Goal: Task Accomplishment & Management: Manage account settings

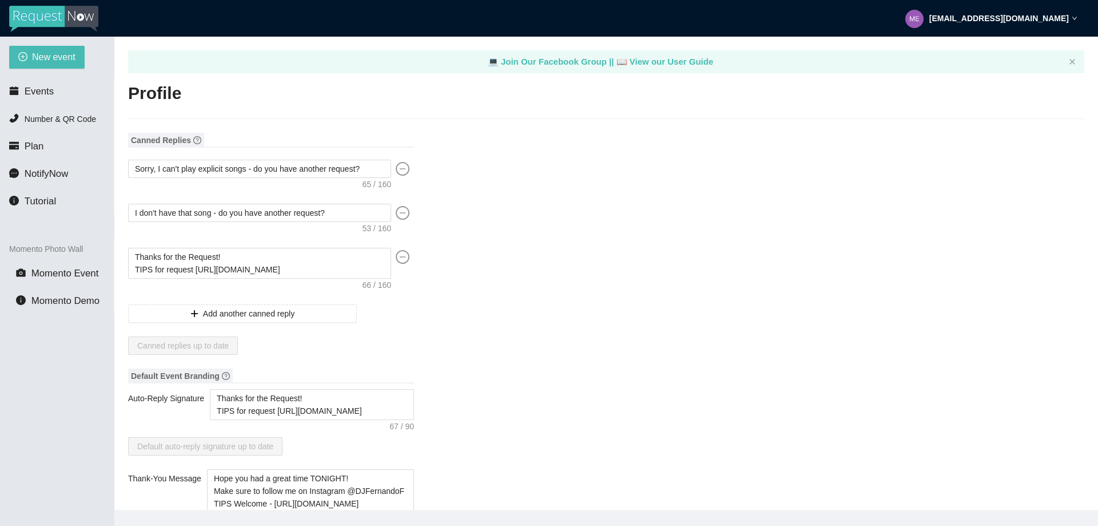
type textarea "[URL][DOMAIN_NAME]"
type textarea "Thanks for the Request! TIPS for request [URL][DOMAIN_NAME]"
type textarea "Hope you had a great time TONIGHT! Make sure to follow me on Instagram @DJFerna…"
type input "[PERSON_NAME]"
type input "PR Productions"
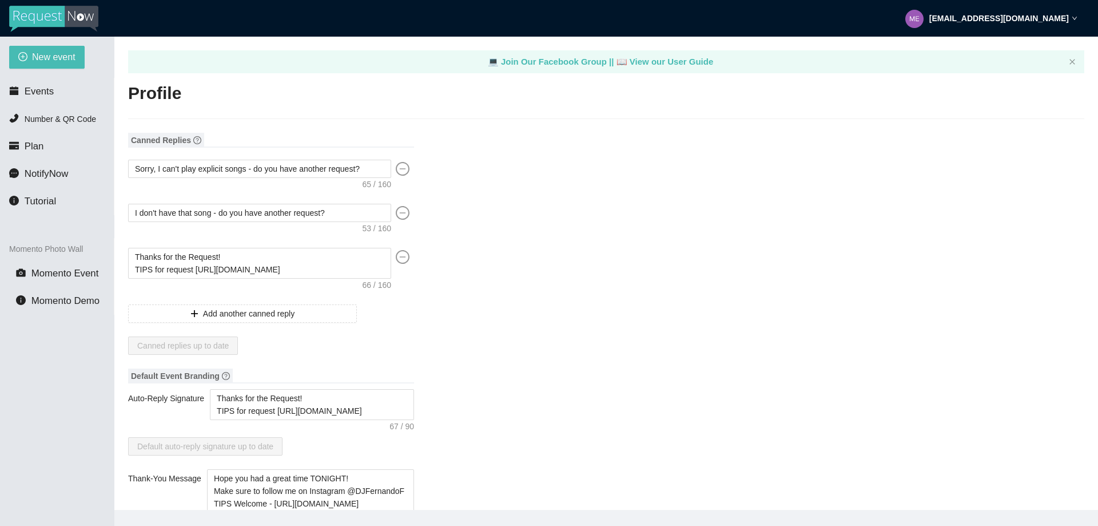
type input "DJ/VJ"
type input "[PHONE_NUMBER]"
type input "[EMAIL_ADDRESS][DOMAIN_NAME]"
type input "[URL][DOMAIN_NAME]"
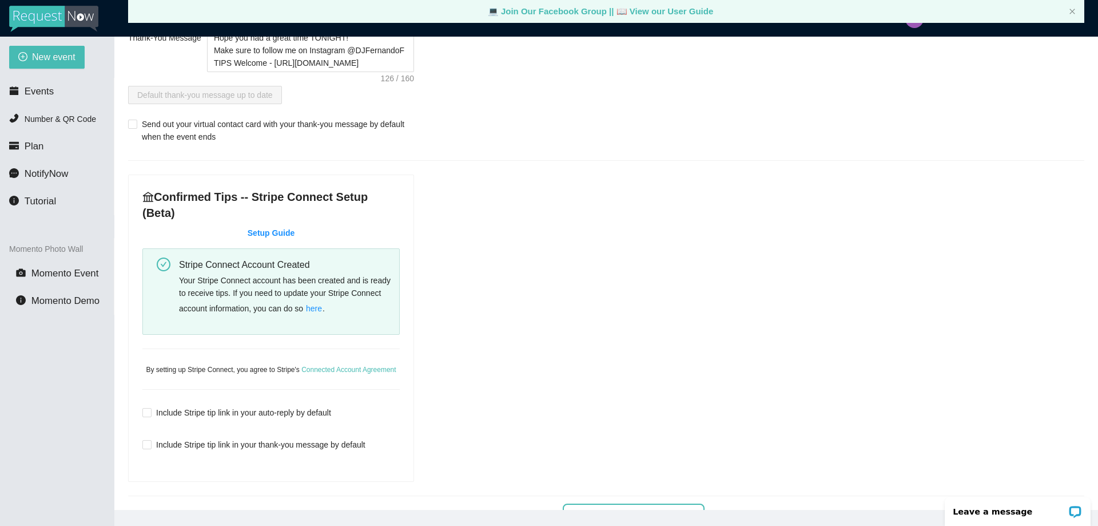
scroll to position [458, 0]
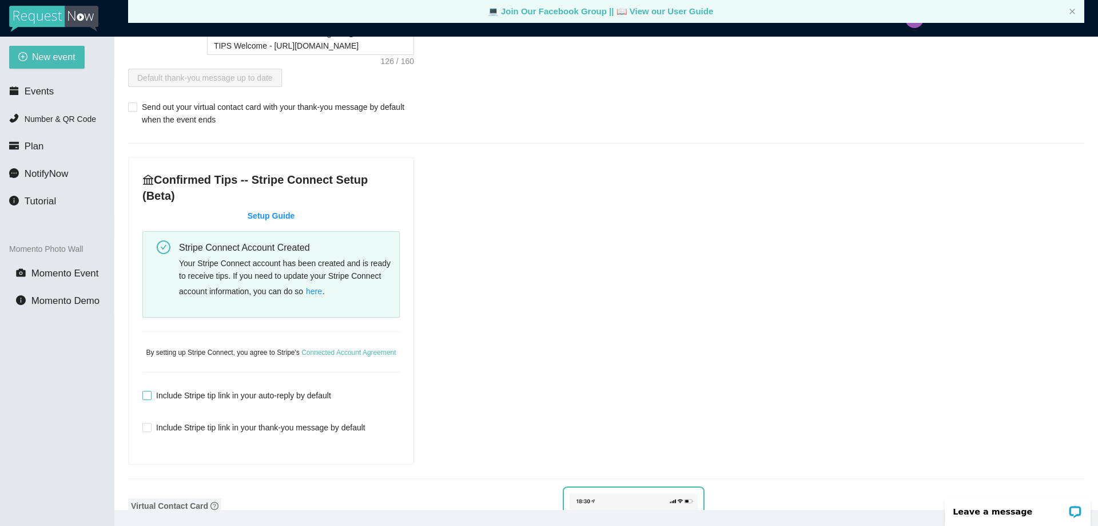
click at [145, 391] on input "Include Stripe tip link in your auto-reply by default" at bounding box center [146, 395] width 8 height 8
checkbox input "true"
type textarea "Thanks for the Request! TIPS for request [URL][DOMAIN_NAME]"
type textarea "Hope you had a great time TONIGHT! Make sure to follow me on Instagram @DJFerna…"
click at [148, 391] on input "Include Stripe tip link in your auto-reply by default" at bounding box center [146, 395] width 8 height 8
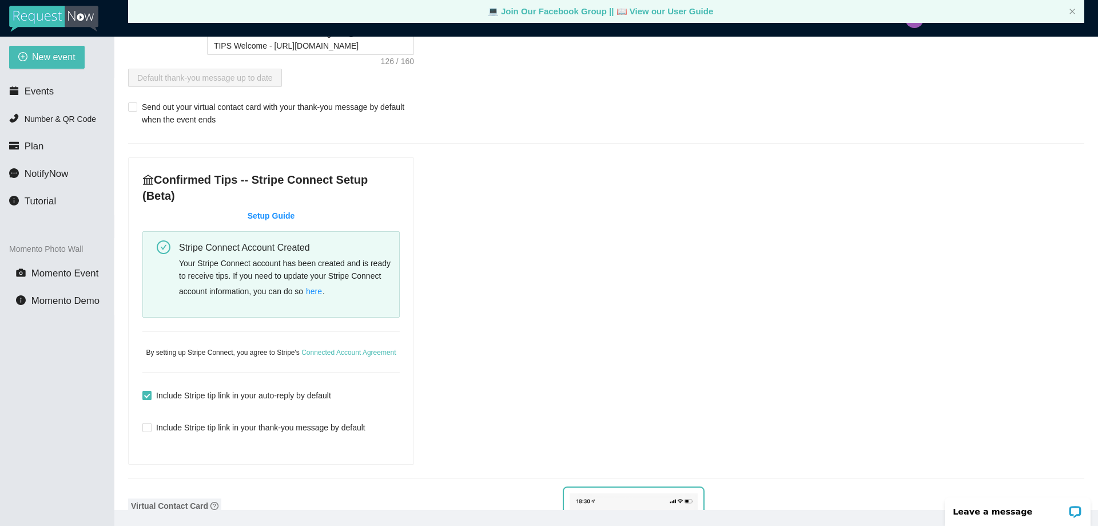
checkbox input "false"
type textarea "Thanks for the Request! TIPS for request [URL][DOMAIN_NAME]"
type textarea "Hope you had a great time TONIGHT! Make sure to follow me on Instagram @DJFerna…"
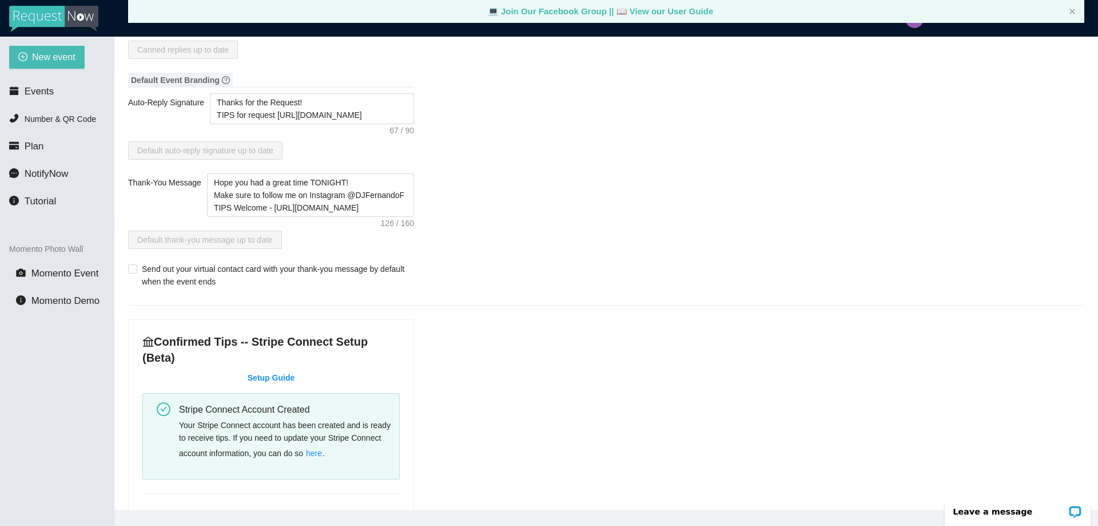
scroll to position [114, 0]
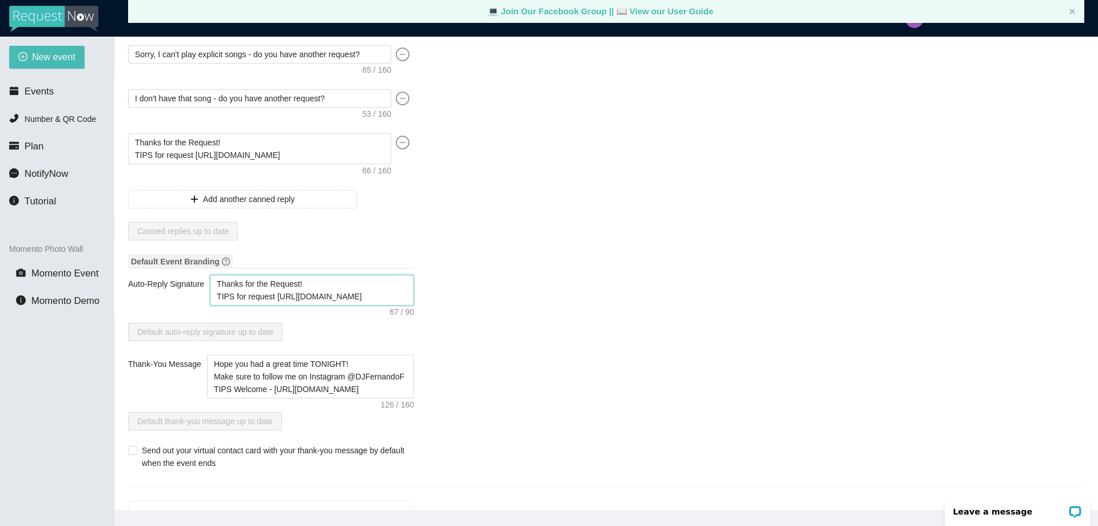
drag, startPoint x: 364, startPoint y: 297, endPoint x: 213, endPoint y: 285, distance: 151.5
click at [213, 285] on textarea "Thanks for the Request! TIPS for request [URL][DOMAIN_NAME]" at bounding box center [312, 290] width 204 height 31
click at [307, 299] on textarea "Thanks for the Request! TIPS for request [URL][DOMAIN_NAME]" at bounding box center [312, 290] width 204 height 31
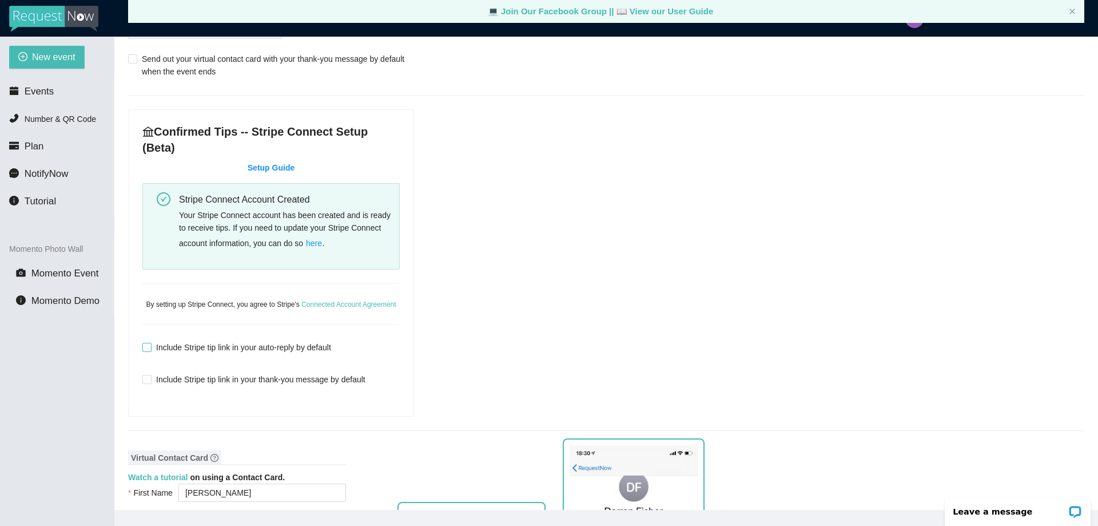
scroll to position [515, 0]
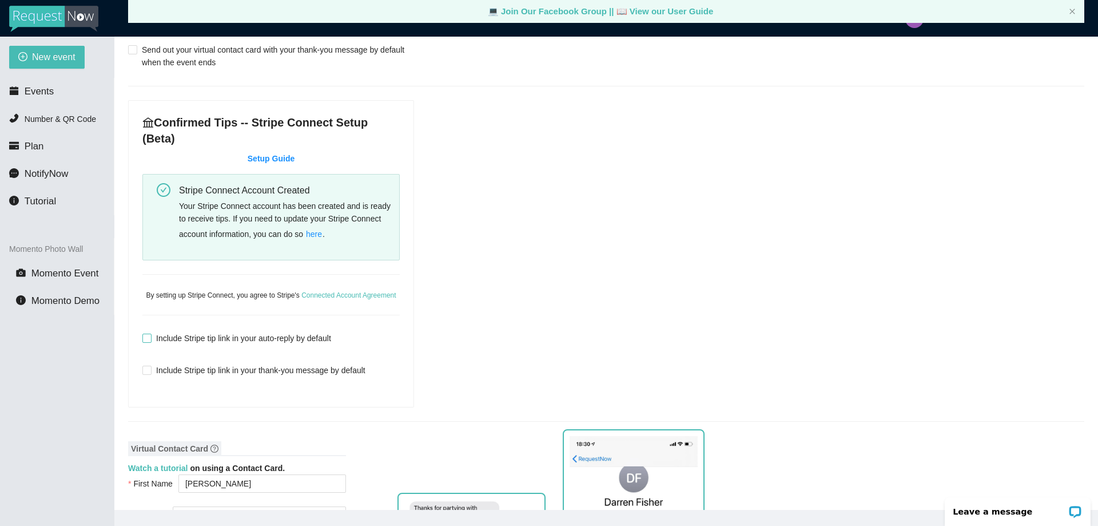
type textarea "Thanks for the Request! TIPS for request [URL][DOMAIN_NAME]"
click at [150, 334] on input "Include Stripe tip link in your auto-reply by default" at bounding box center [146, 338] width 8 height 8
checkbox input "true"
type textarea "Thanks for the Request! TIPS for request [URL][DOMAIN_NAME]"
type textarea "Hope you had a great time TONIGHT! Make sure to follow me on Instagram @DJFerna…"
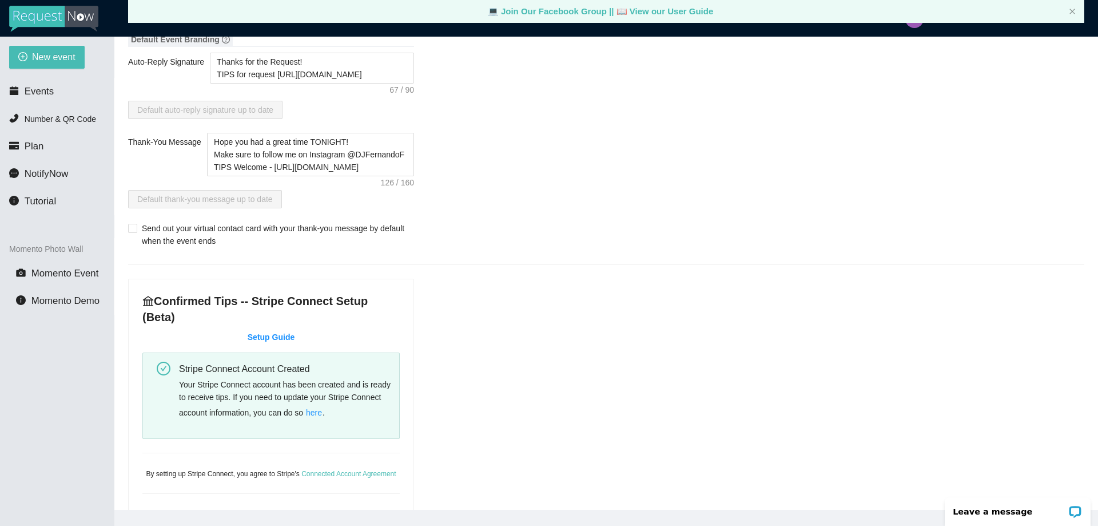
scroll to position [458, 0]
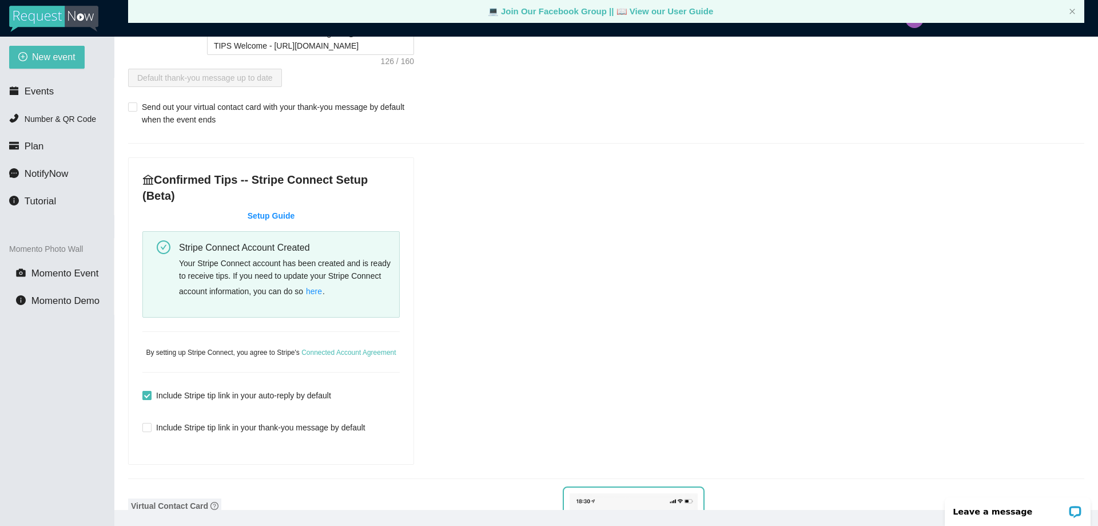
click at [148, 391] on input "Include Stripe tip link in your auto-reply by default" at bounding box center [146, 395] width 8 height 8
checkbox input "false"
type textarea "Thanks for the Request! TIPS for request [URL][DOMAIN_NAME]"
type textarea "Hope you had a great time TONIGHT! Make sure to follow me on Instagram @DJFerna…"
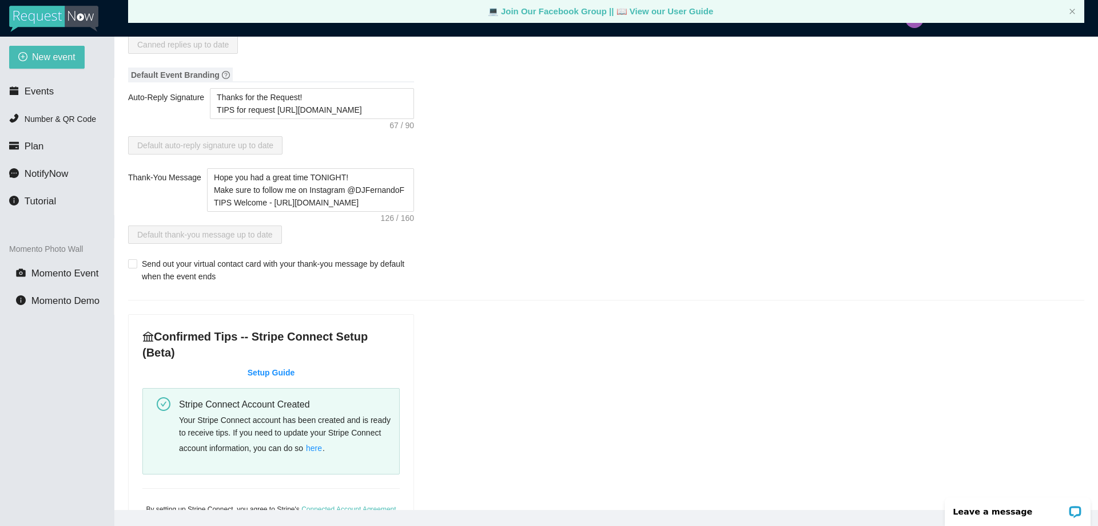
scroll to position [114, 0]
